Goal: Find specific page/section: Find specific page/section

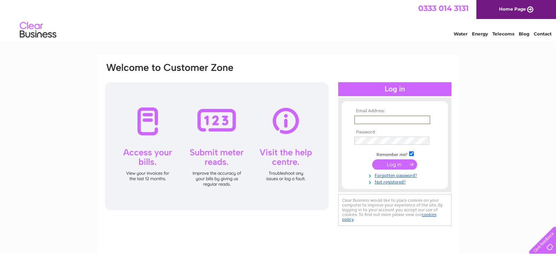
click at [365, 121] on input "text" at bounding box center [392, 120] width 76 height 9
type input "[PERSON_NAME][EMAIL_ADDRESS][DOMAIN_NAME]"
click at [395, 165] on input "submit" at bounding box center [394, 164] width 45 height 10
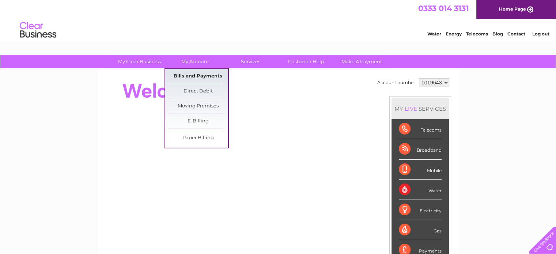
click at [199, 73] on link "Bills and Payments" at bounding box center [198, 76] width 60 height 15
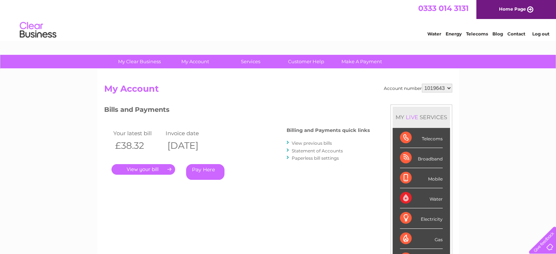
click at [317, 143] on link "View previous bills" at bounding box center [312, 142] width 40 height 5
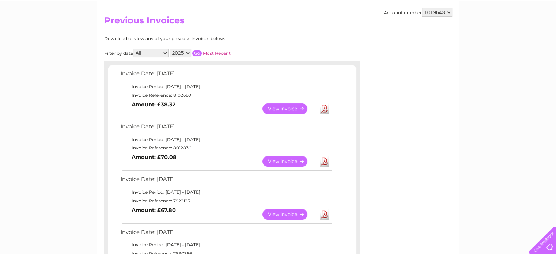
scroll to position [73, 0]
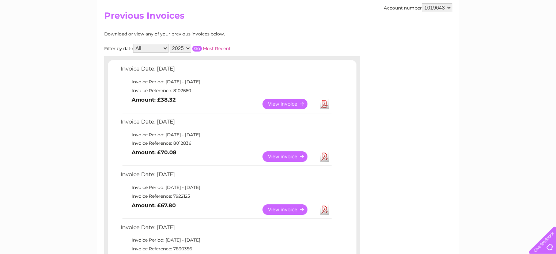
click at [290, 103] on link "View" at bounding box center [290, 104] width 54 height 11
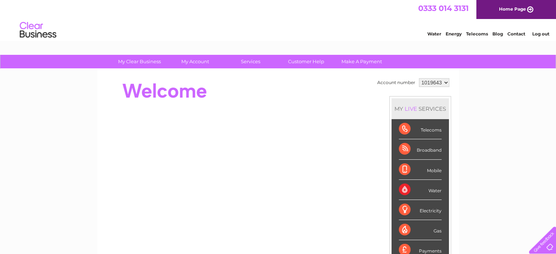
click at [516, 34] on link "Contact" at bounding box center [516, 33] width 18 height 5
click at [541, 33] on link "Log out" at bounding box center [540, 33] width 17 height 5
